Goal: Task Accomplishment & Management: Complete application form

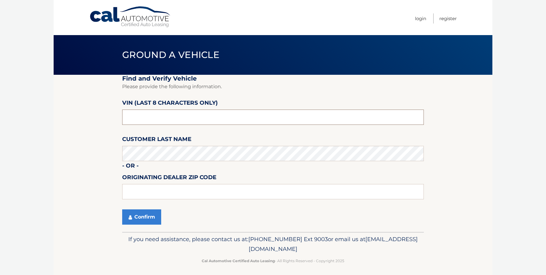
click at [156, 120] on input "text" at bounding box center [273, 116] width 302 height 15
type input "ND536651"
type input "19342"
click at [136, 212] on button "Confirm" at bounding box center [141, 216] width 39 height 15
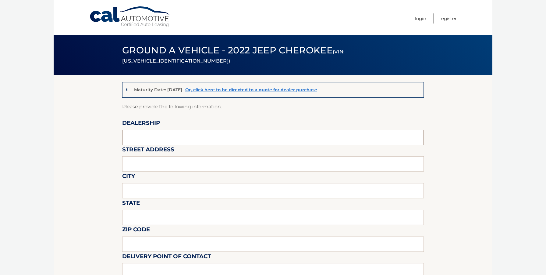
click at [148, 134] on input "text" at bounding box center [273, 137] width 302 height 15
type input "[PERSON_NAME] Chrysler Jeep Ram"
type input "[STREET_ADDRESS][PERSON_NAME][PERSON_NAME]"
type input "[PERSON_NAME] [PERSON_NAME]"
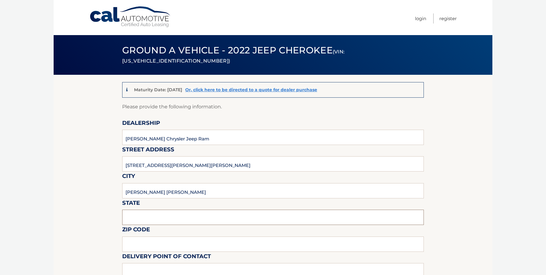
type input "PA"
type input "19342"
type input "[PERSON_NAME]"
type input "6103585300"
type input "[EMAIL_ADDRESS][DOMAIN_NAME]"
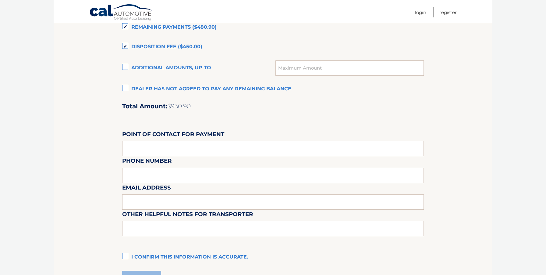
scroll to position [463, 0]
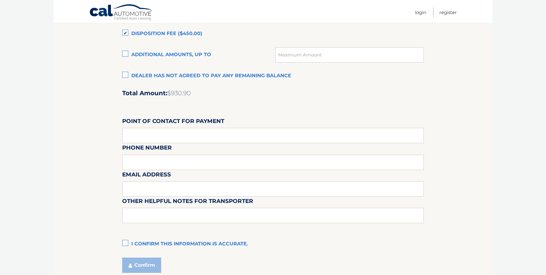
click at [183, 145] on div "Email Address" at bounding box center [273, 156] width 302 height 27
click at [177, 138] on input "text" at bounding box center [273, 135] width 302 height 15
type input "[PERSON_NAME]"
click at [172, 189] on input "text" at bounding box center [273, 188] width 302 height 15
type input "[EMAIL_ADDRESS][DOMAIN_NAME]"
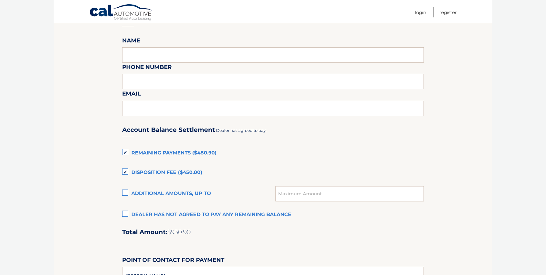
scroll to position [261, 0]
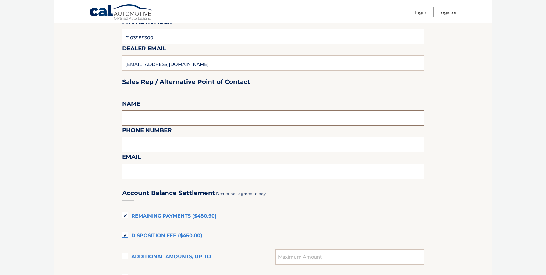
click at [144, 122] on input "text" at bounding box center [273, 117] width 302 height 15
type input "[PERSON_NAME]"
type input "6103585300"
type input "[EMAIL_ADDRESS][DOMAIN_NAME]"
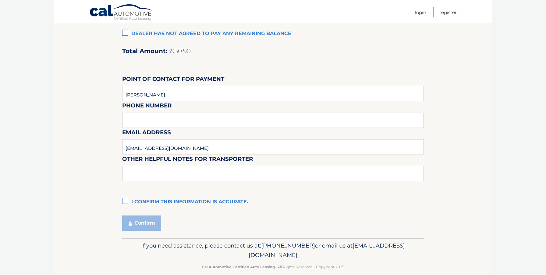
scroll to position [514, 0]
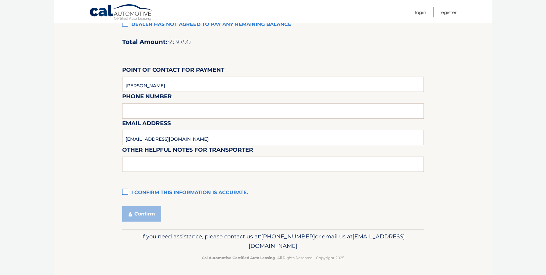
click at [125, 189] on label "I confirm this information is accurate." at bounding box center [273, 193] width 302 height 12
click at [0, 0] on input "I confirm this information is accurate." at bounding box center [0, 0] width 0 height 0
click at [137, 212] on button "Confirm" at bounding box center [141, 213] width 39 height 15
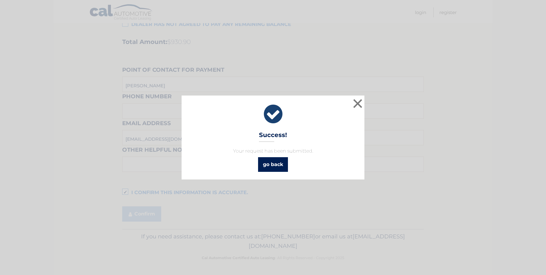
click at [280, 163] on link "go back" at bounding box center [273, 164] width 30 height 15
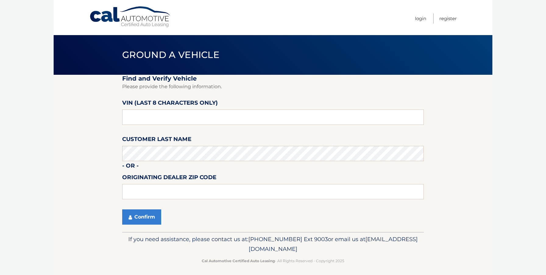
click at [35, 14] on body "Cal Automotive Menu Login Register Ground a Vehicle" at bounding box center [273, 137] width 546 height 275
